Goal: Find specific fact: Find specific fact

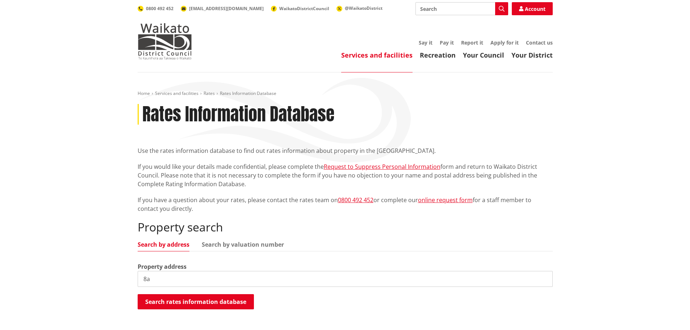
type input "8"
type input "9a havelock"
click at [214, 303] on button "Search rates information database" at bounding box center [196, 301] width 116 height 15
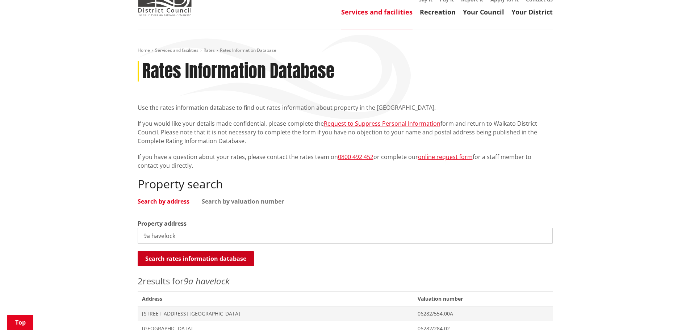
scroll to position [145, 0]
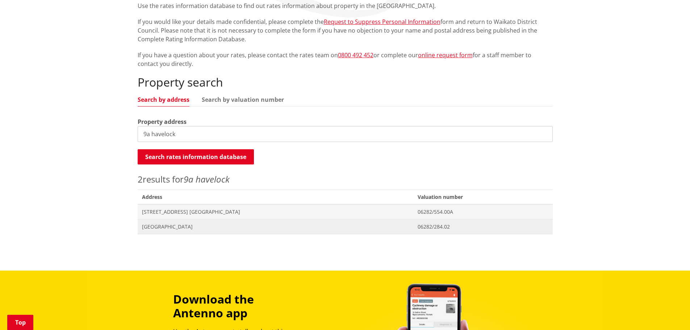
click at [163, 227] on span "[GEOGRAPHIC_DATA]" at bounding box center [275, 226] width 267 height 7
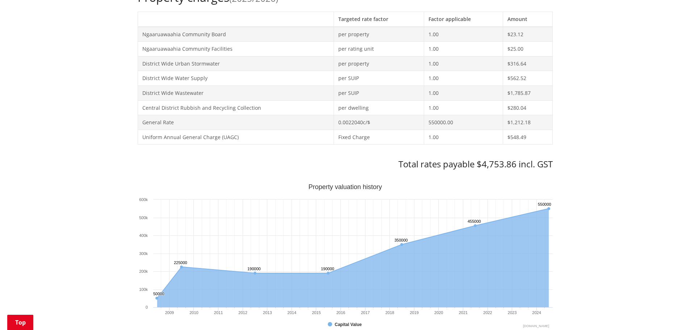
scroll to position [326, 0]
